Goal: Task Accomplishment & Management: Manage account settings

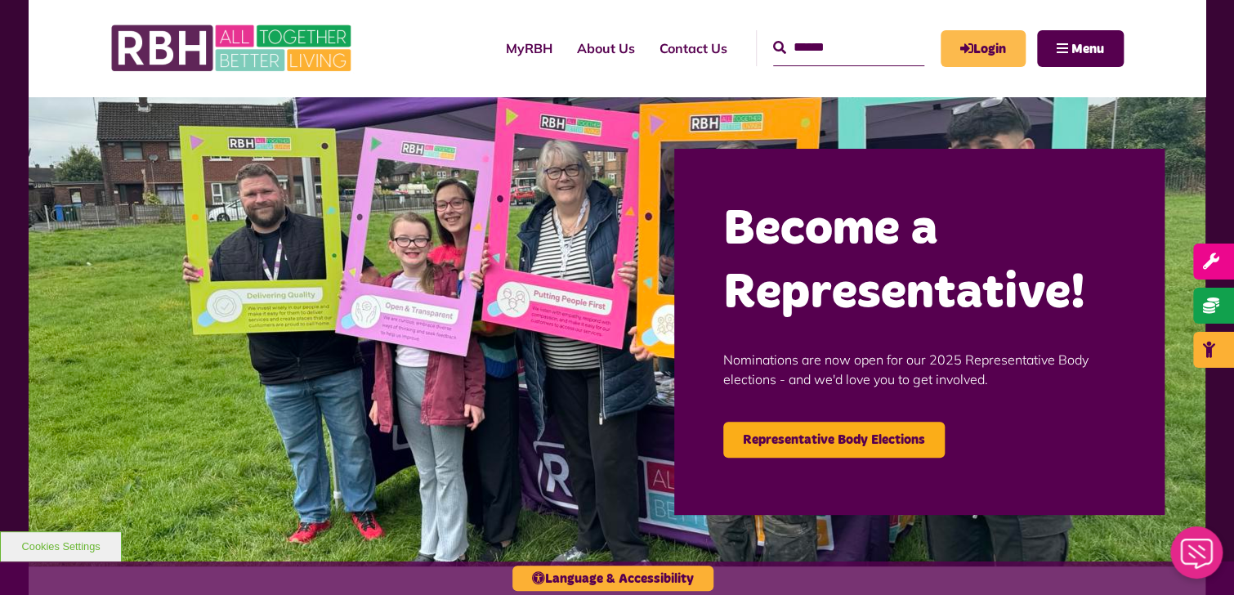
click at [987, 49] on link "Login" at bounding box center [983, 48] width 85 height 37
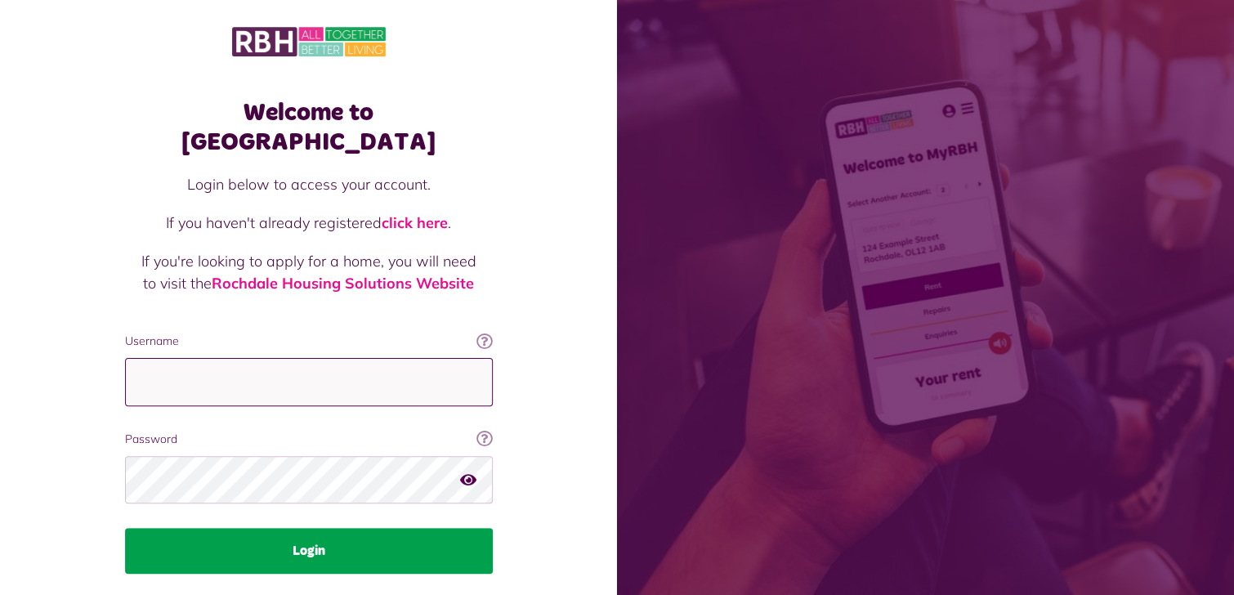
type input "**********"
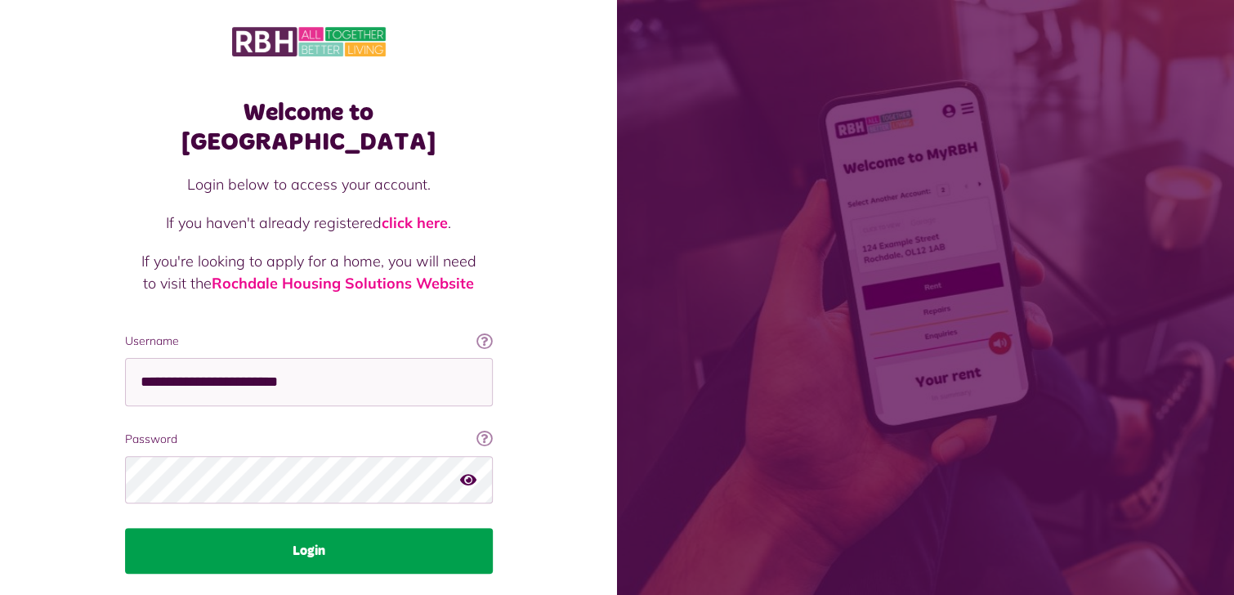
click at [333, 529] on button "Login" at bounding box center [309, 551] width 368 height 46
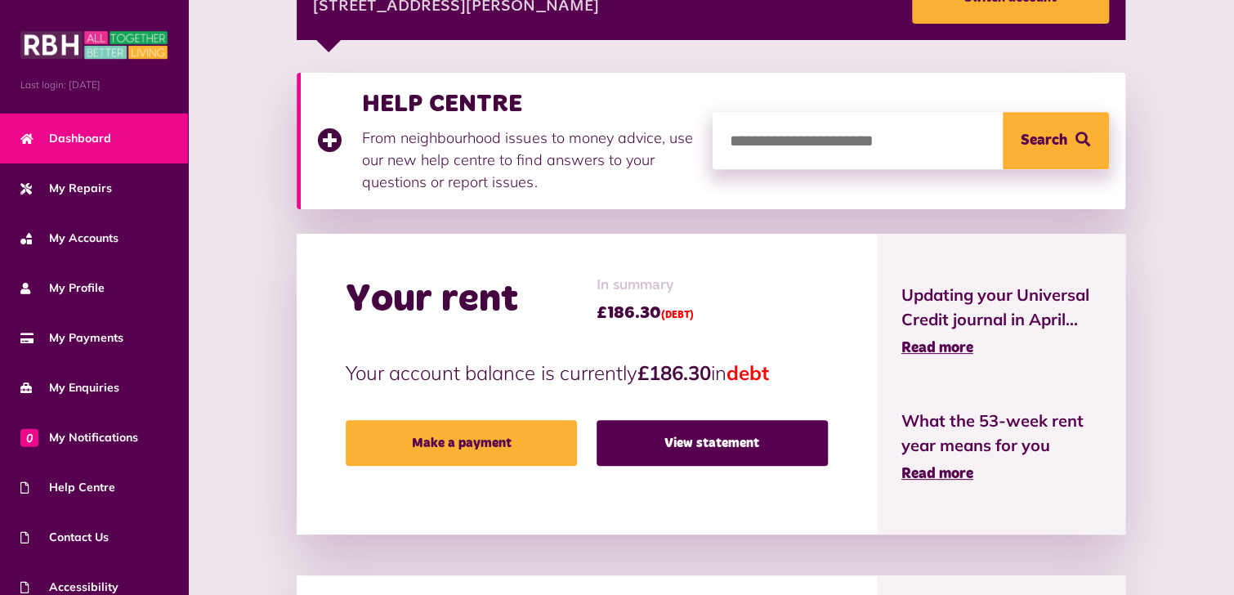
scroll to position [327, 0]
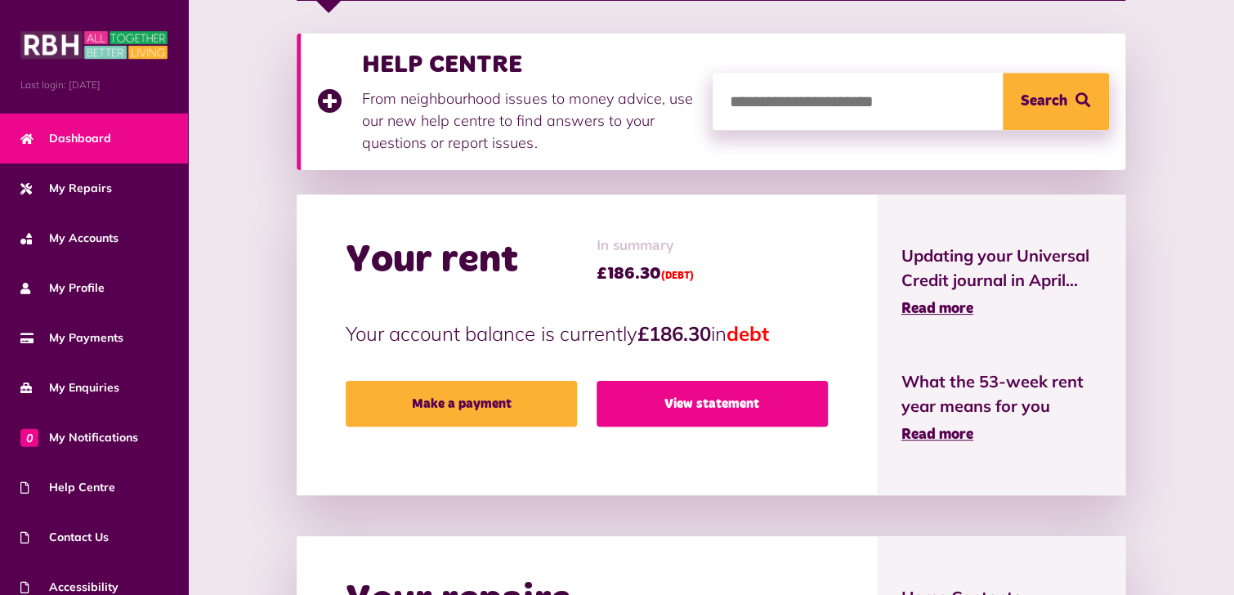
click at [708, 406] on link "View statement" at bounding box center [712, 404] width 231 height 46
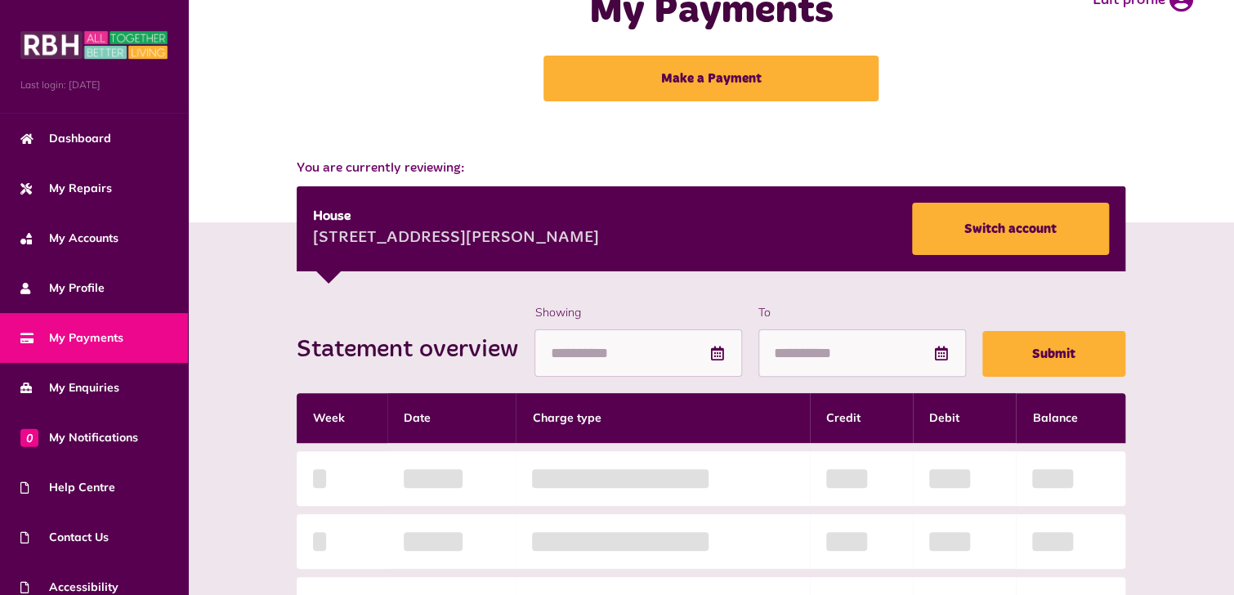
scroll to position [163, 0]
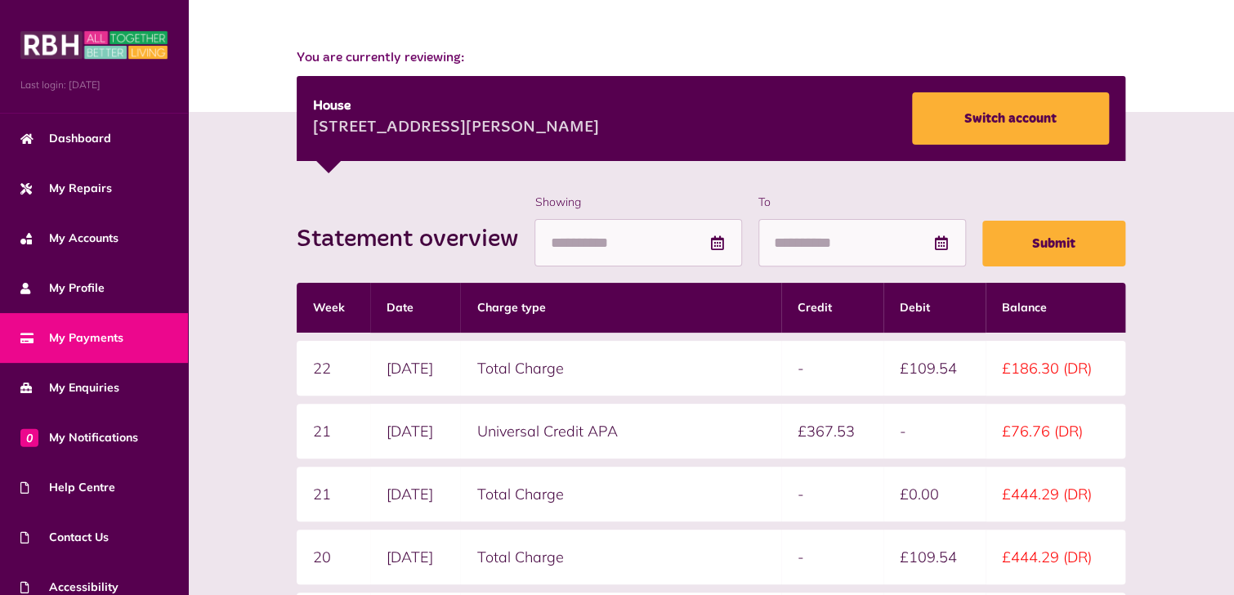
click at [1187, 394] on div "Statement overview Showing To Submit Week Date Charge type Credit Debit Balance…" at bounding box center [711, 525] width 1014 height 662
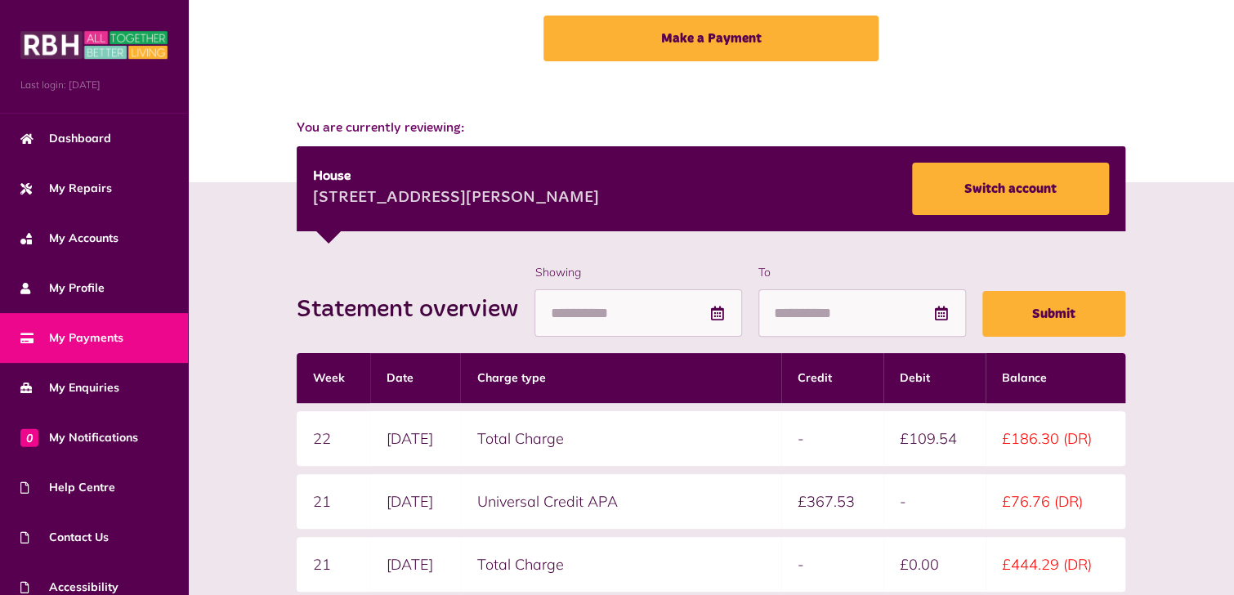
scroll to position [82, 0]
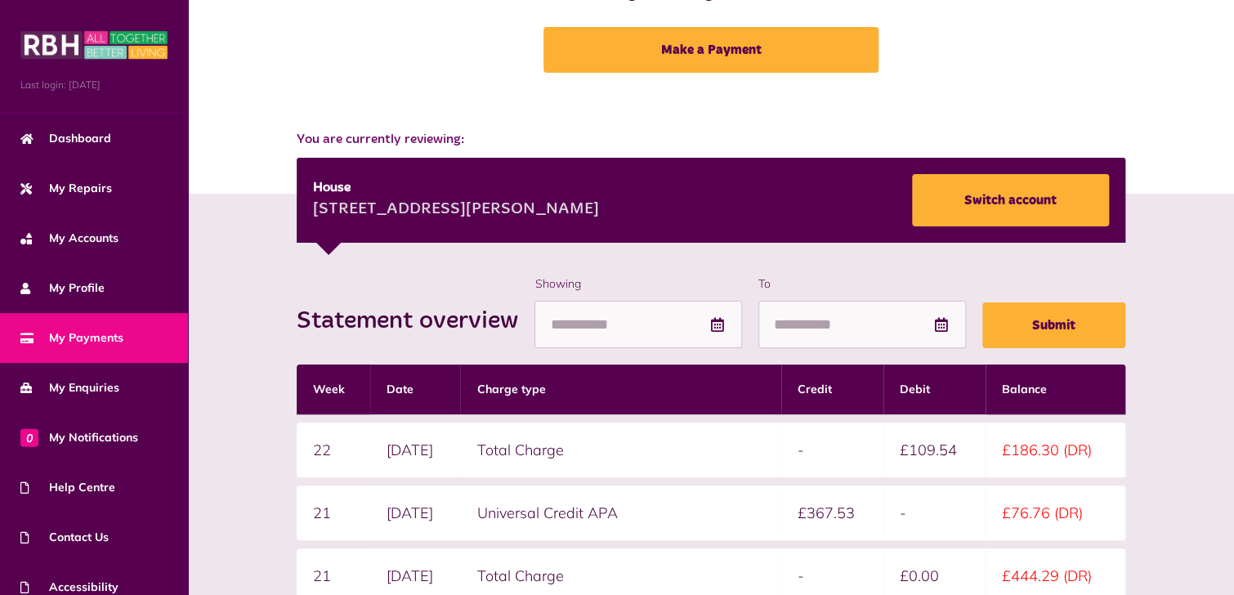
click at [1201, 392] on div "Statement overview Showing To Submit Week Date Charge type Credit Debit Balance…" at bounding box center [711, 606] width 1014 height 662
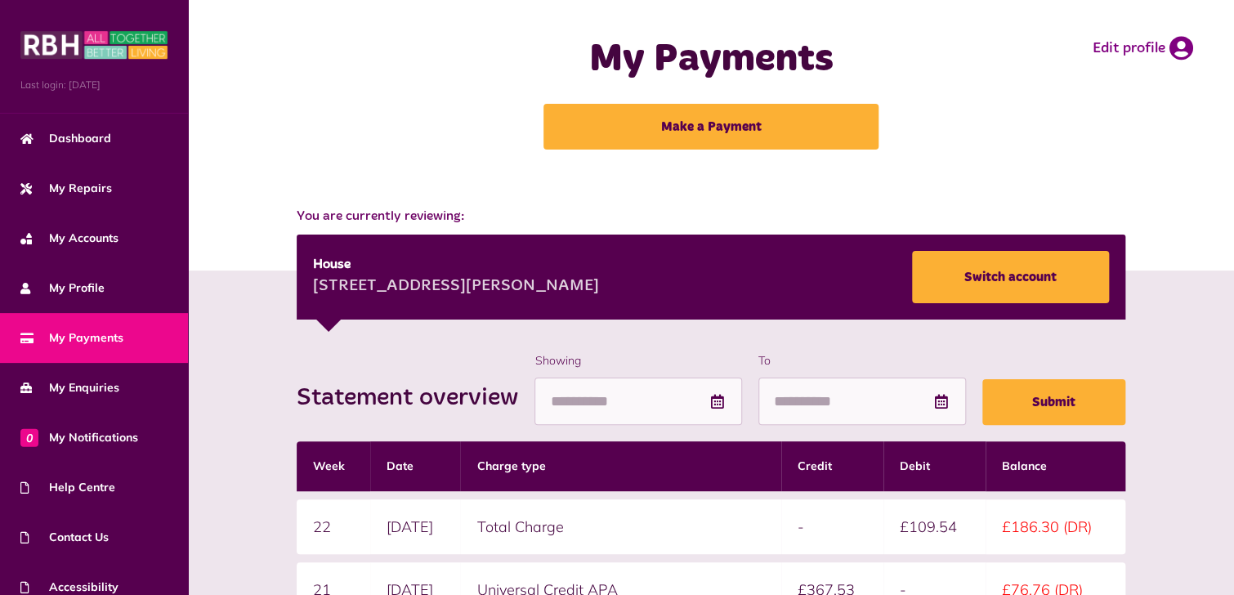
scroll to position [0, 0]
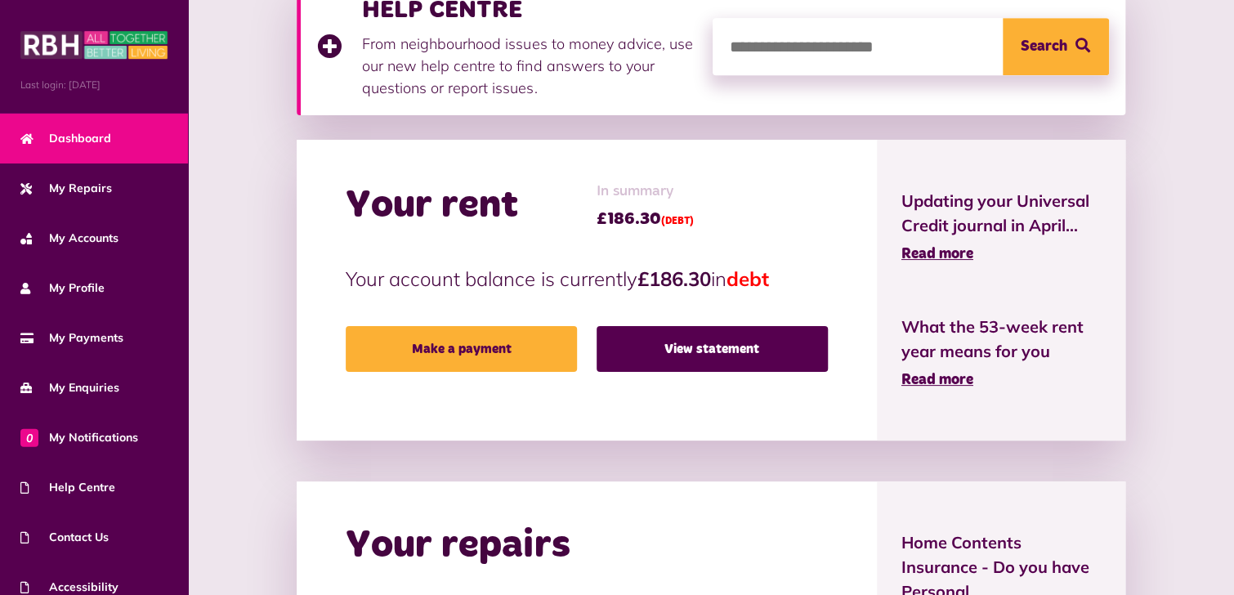
scroll to position [409, 0]
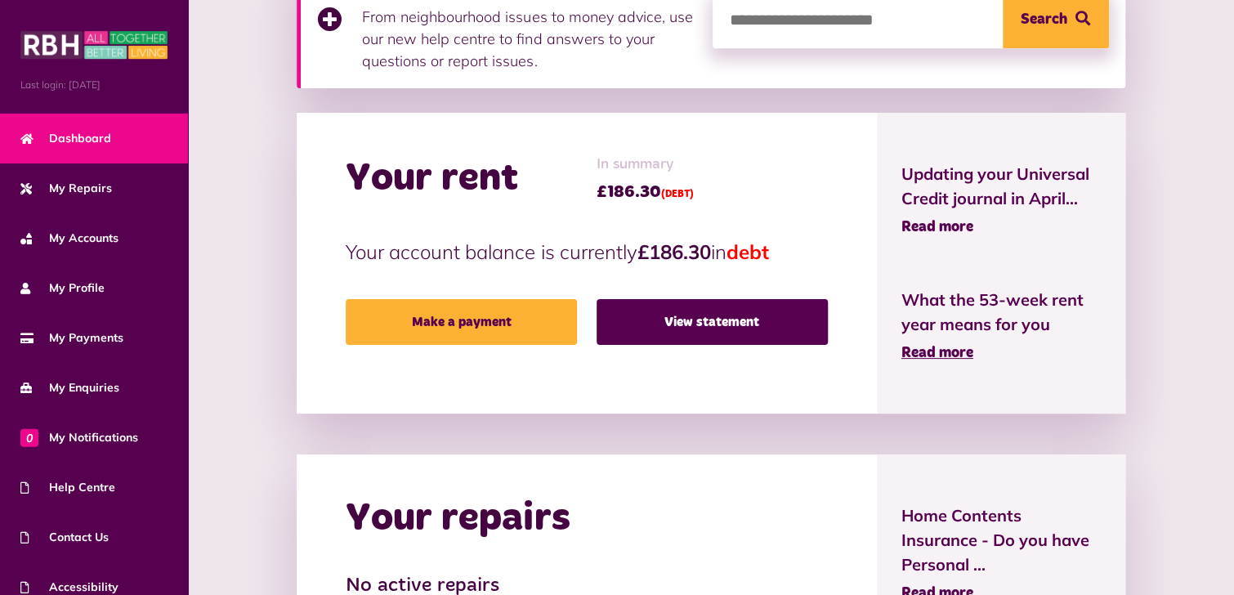
click at [922, 229] on span "Read more" at bounding box center [938, 227] width 72 height 15
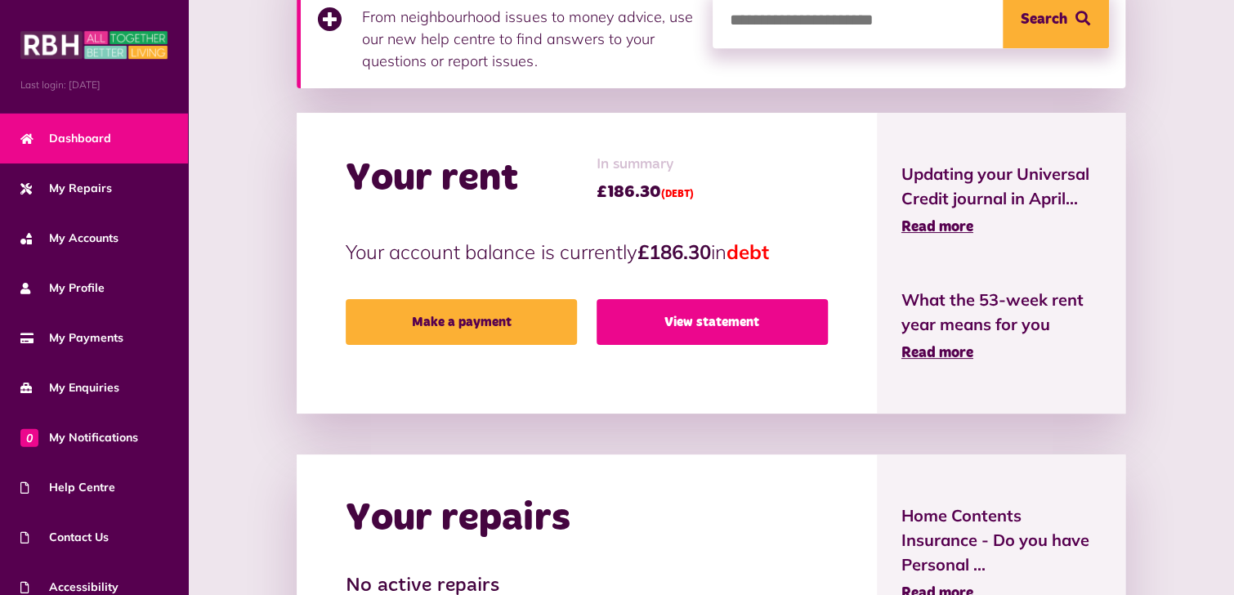
click at [736, 322] on link "View statement" at bounding box center [712, 322] width 231 height 46
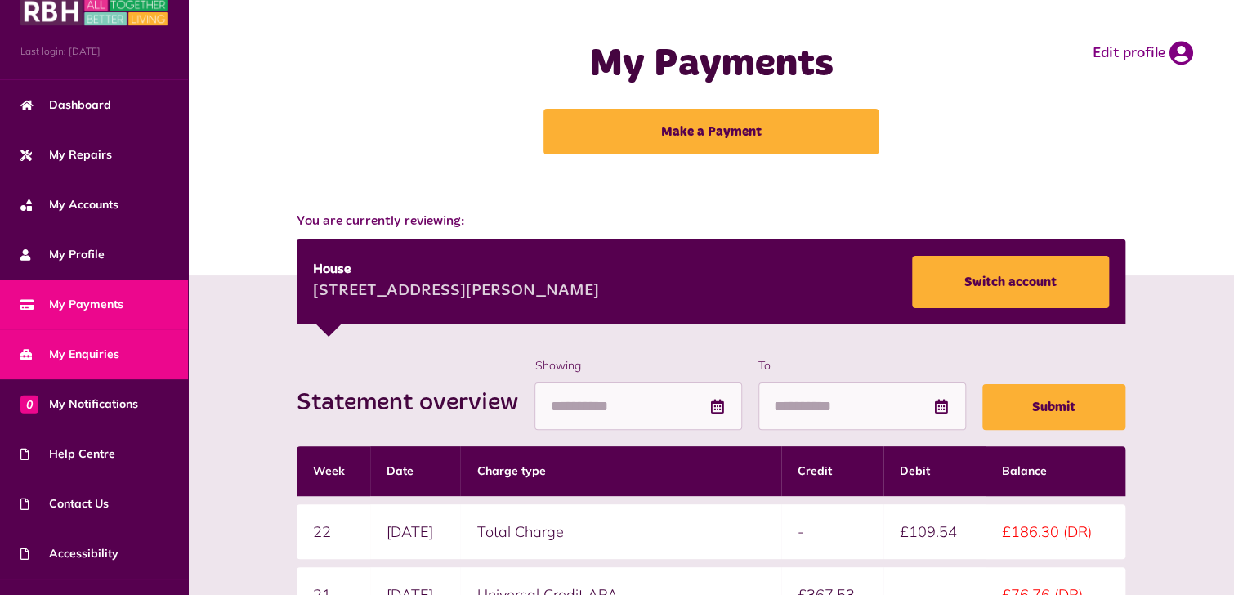
scroll to position [65, 0]
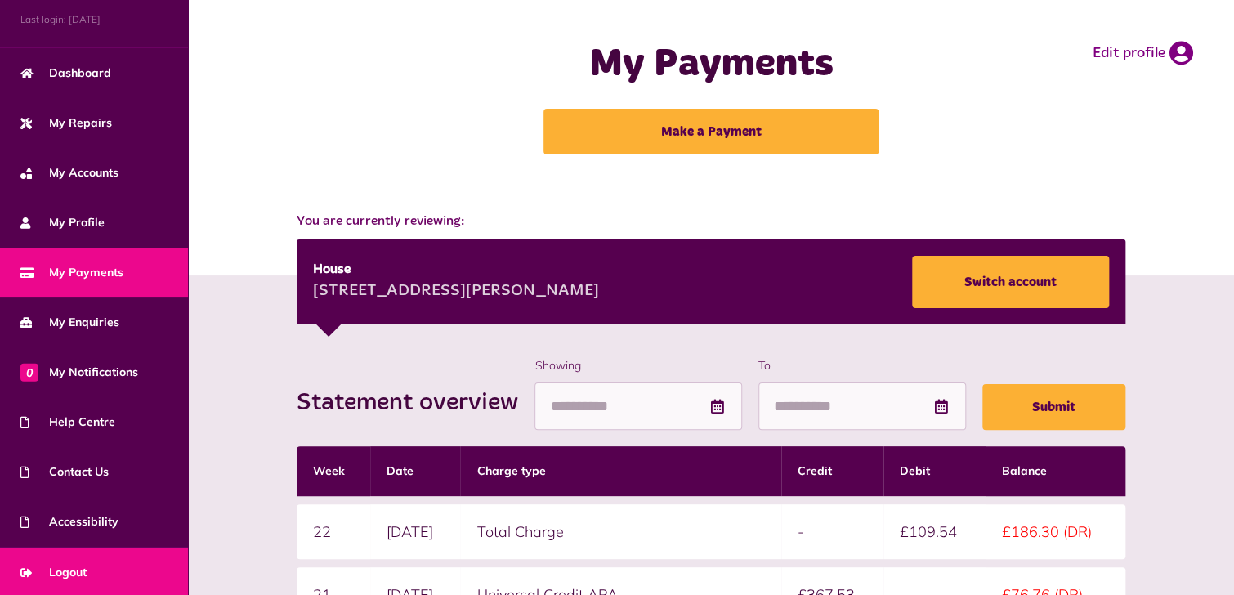
click at [52, 565] on span "Logout" at bounding box center [53, 572] width 66 height 17
